Goal: Register for event/course

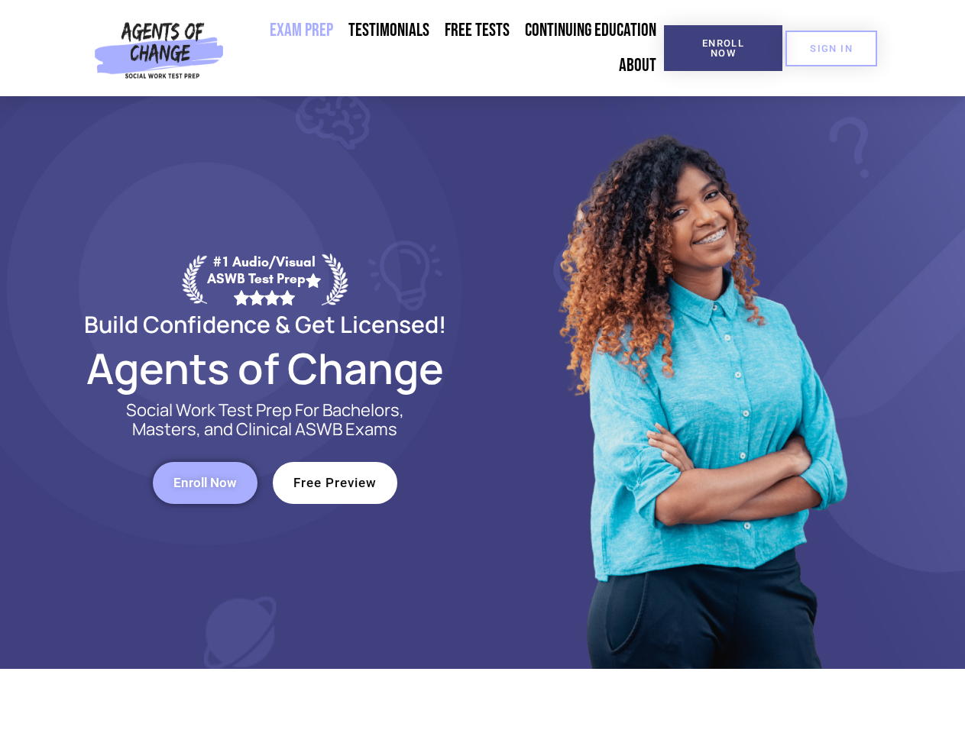
click at [483, 367] on div at bounding box center [700, 382] width 435 height 573
click at [723, 48] on span "Enroll Now" at bounding box center [723, 48] width 70 height 20
click at [831, 48] on span "SIGN IN" at bounding box center [831, 49] width 43 height 10
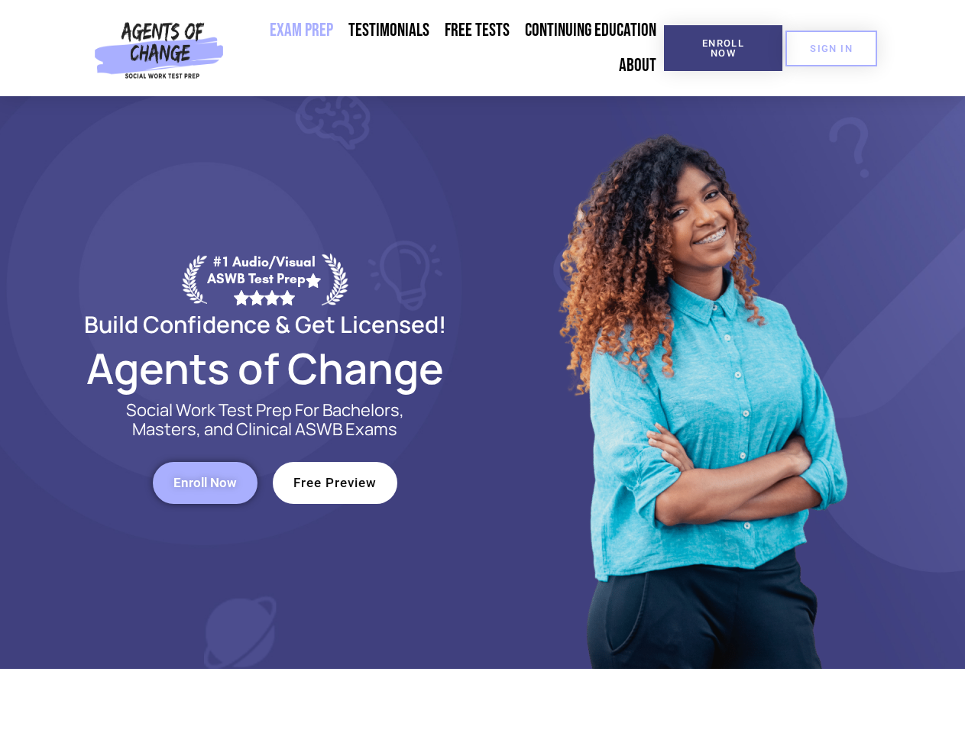
click at [205, 483] on span "Enroll Now" at bounding box center [204, 483] width 63 height 13
click at [335, 483] on span "Free Preview" at bounding box center [334, 483] width 83 height 13
